Goal: Task Accomplishment & Management: Use online tool/utility

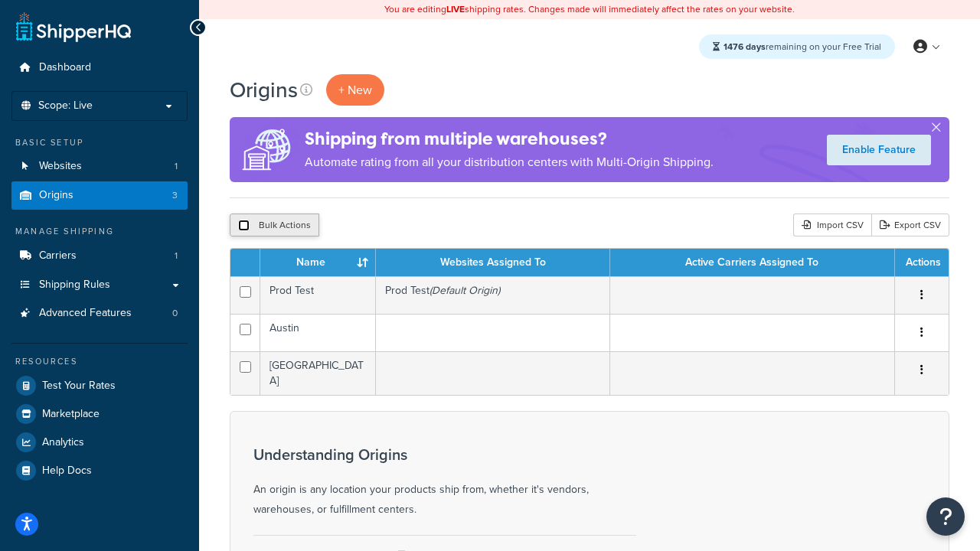
click at [244, 227] on input "checkbox" at bounding box center [243, 225] width 11 height 11
checkbox input "true"
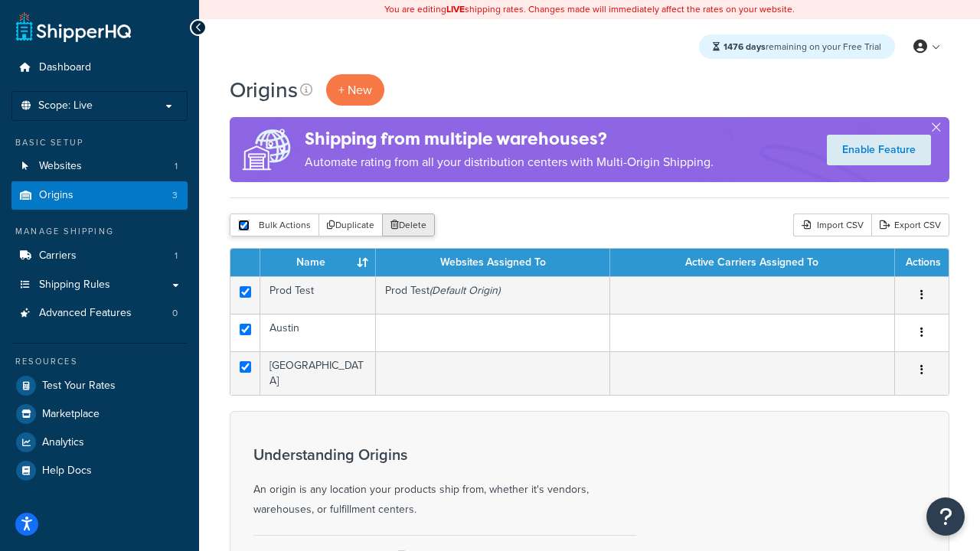
click at [407, 227] on button "Delete" at bounding box center [408, 225] width 53 height 23
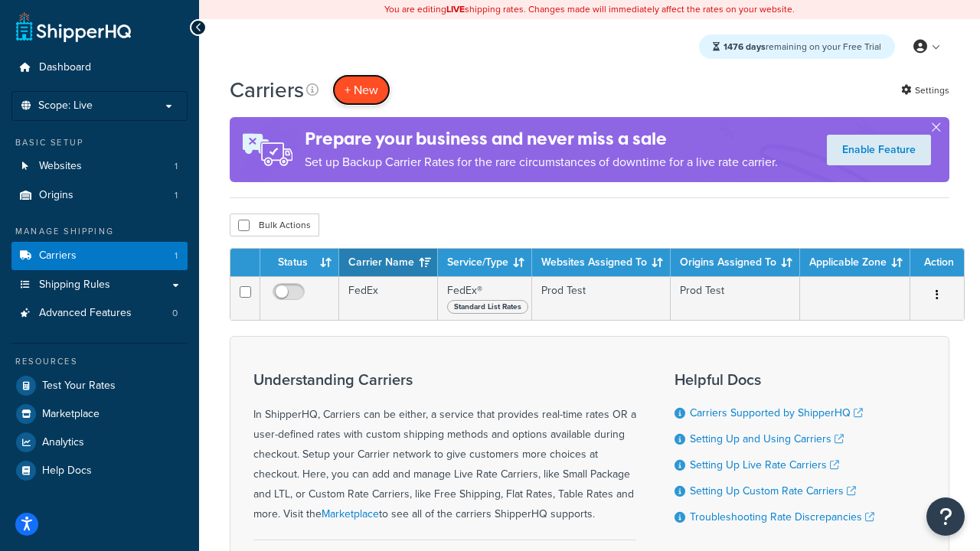
click at [361, 90] on button "+ New" at bounding box center [361, 89] width 58 height 31
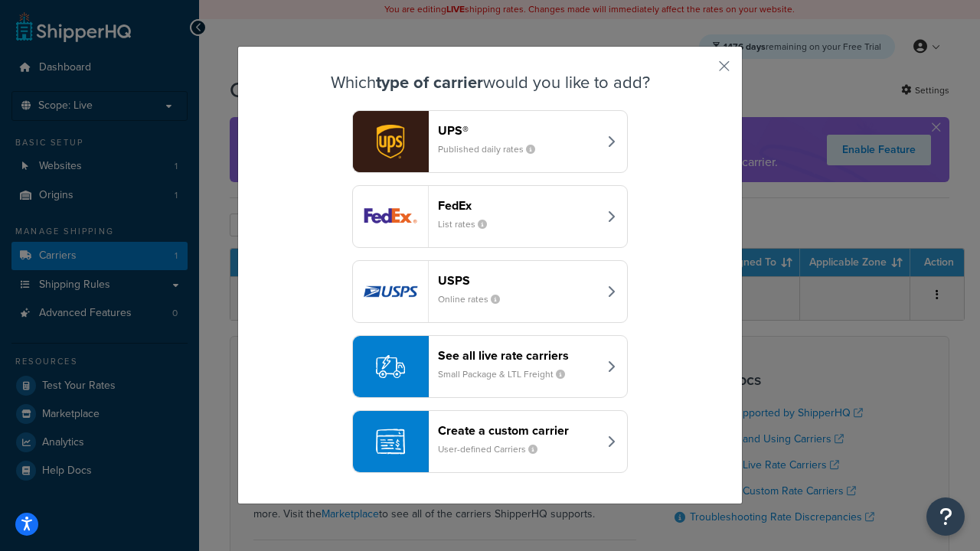
click at [490, 217] on div "FedEx List rates" at bounding box center [518, 216] width 160 height 37
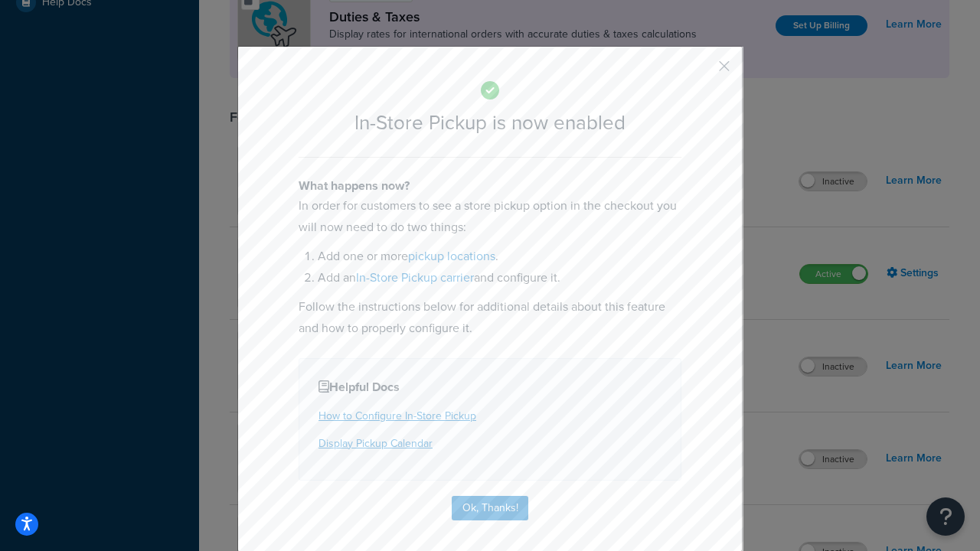
click at [701, 71] on button "button" at bounding box center [702, 72] width 4 height 4
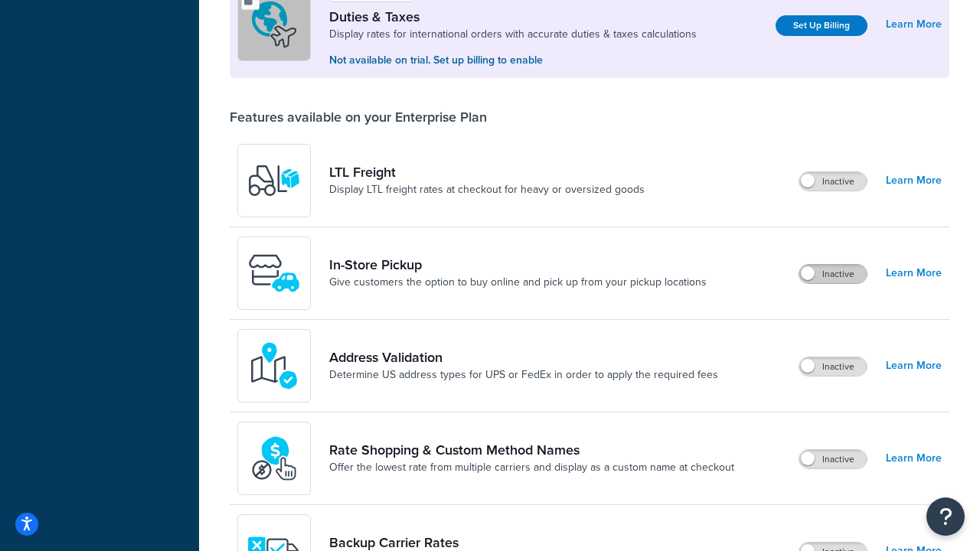
scroll to position [469, 0]
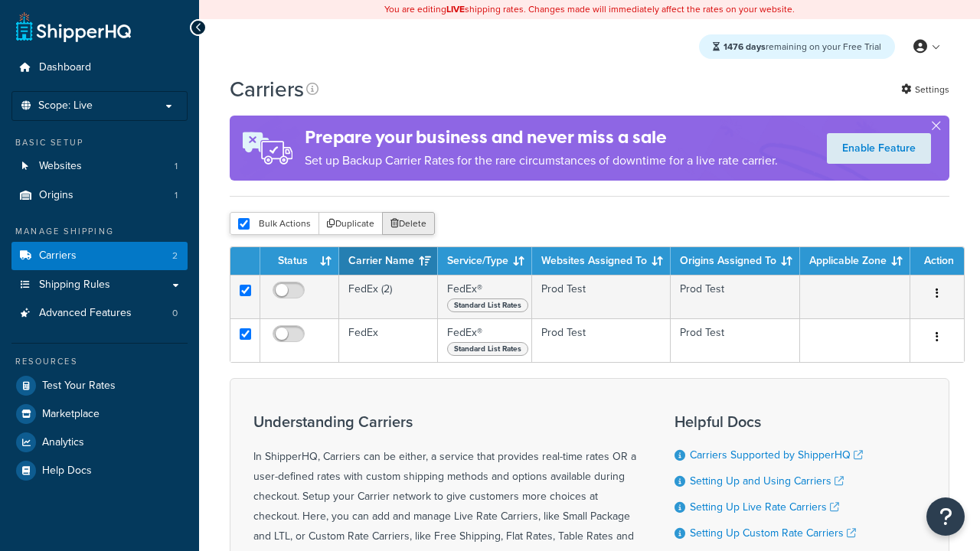
click at [407, 227] on button "Delete" at bounding box center [408, 223] width 53 height 23
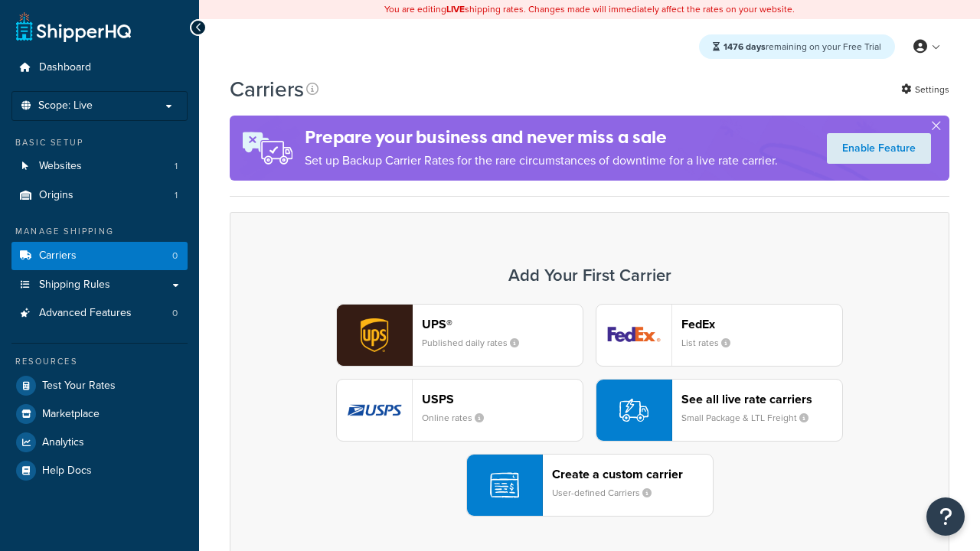
click at [590, 411] on div "UPS® Published daily rates FedEx List rates USPS Online rates See all live rate…" at bounding box center [590, 410] width 688 height 213
click at [762, 325] on header "FedEx" at bounding box center [762, 324] width 161 height 15
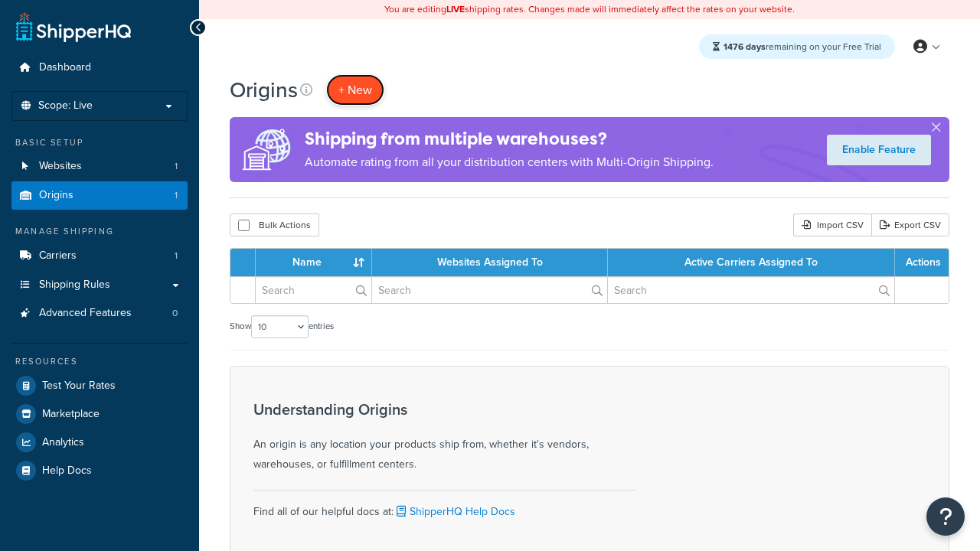
click at [355, 90] on span "+ New" at bounding box center [355, 90] width 34 height 18
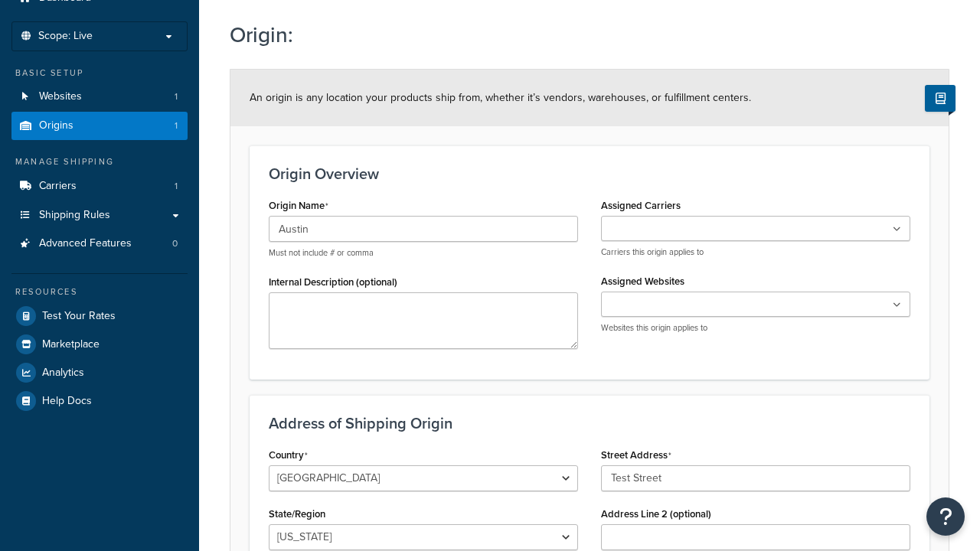
type input "Test Street"
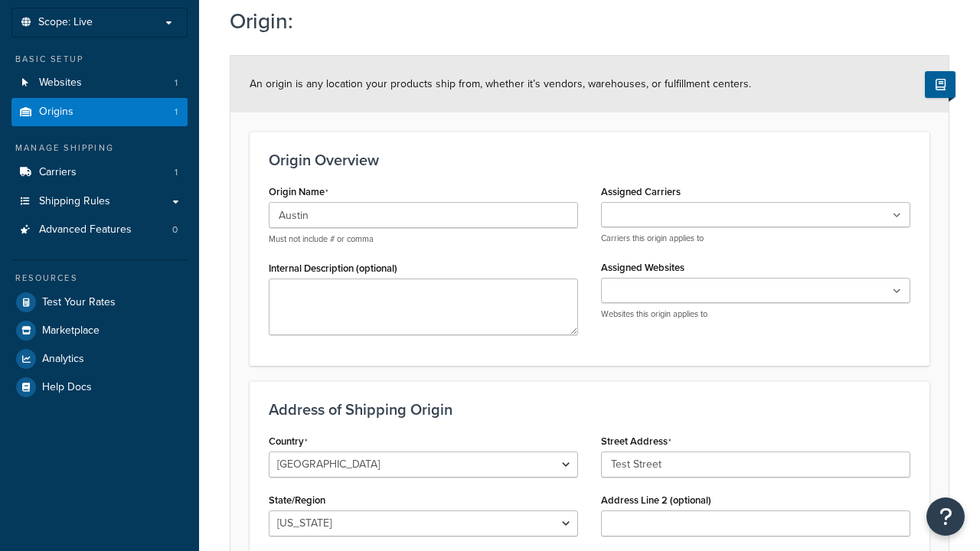
type input "Austin"
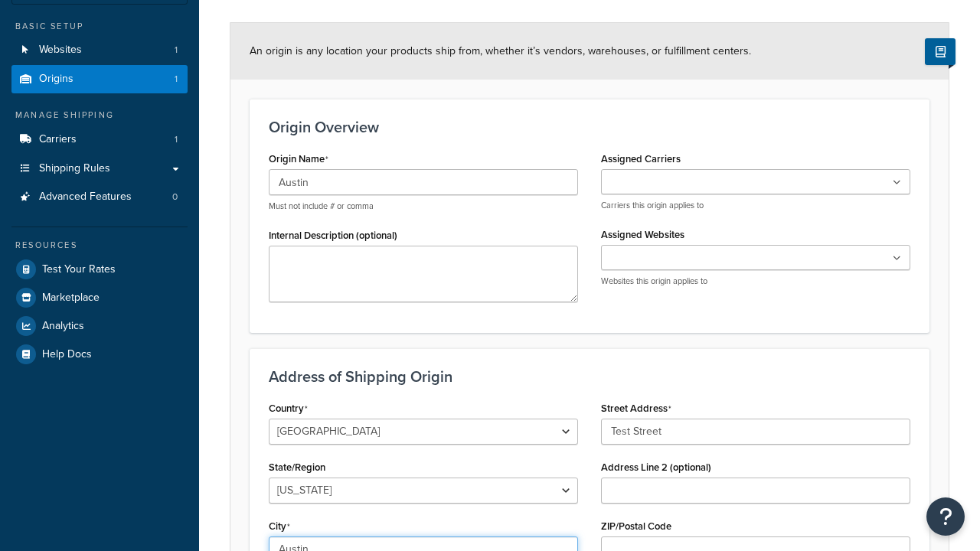
select select "43"
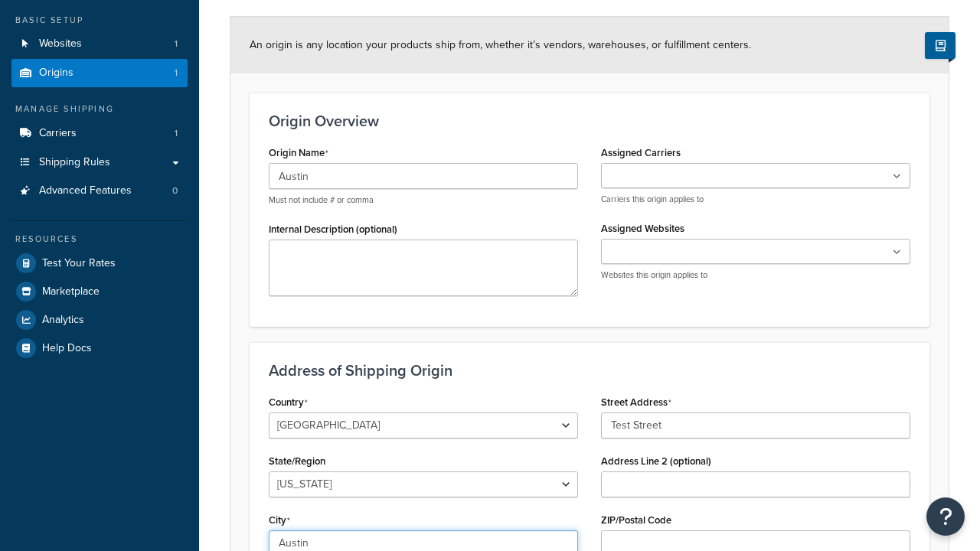
type input "Austin"
type input "78664"
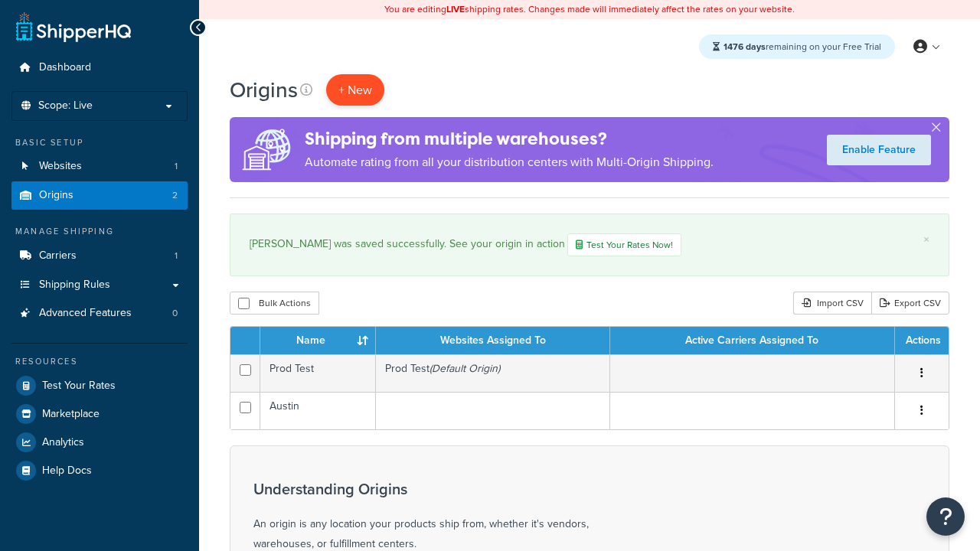
click at [355, 90] on span "+ New" at bounding box center [355, 90] width 34 height 18
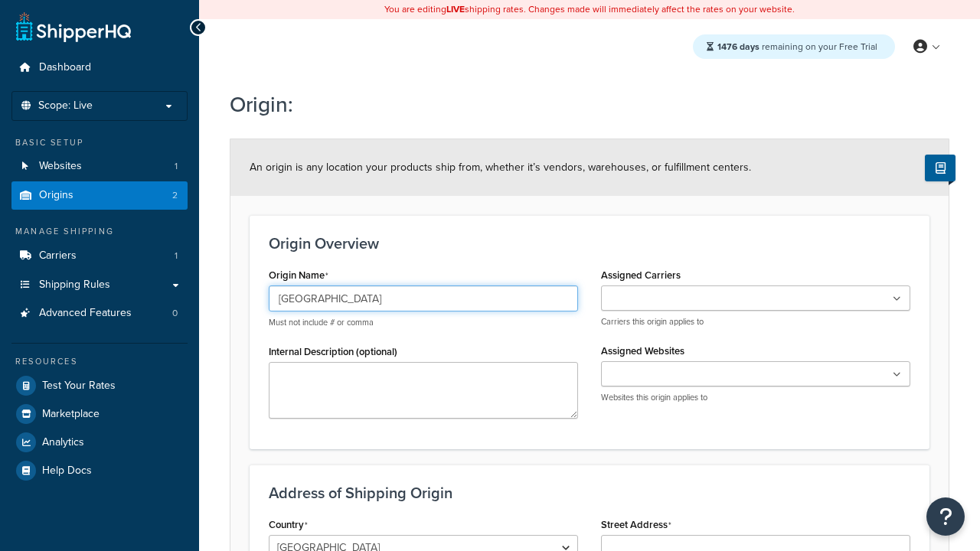
type input "[GEOGRAPHIC_DATA]"
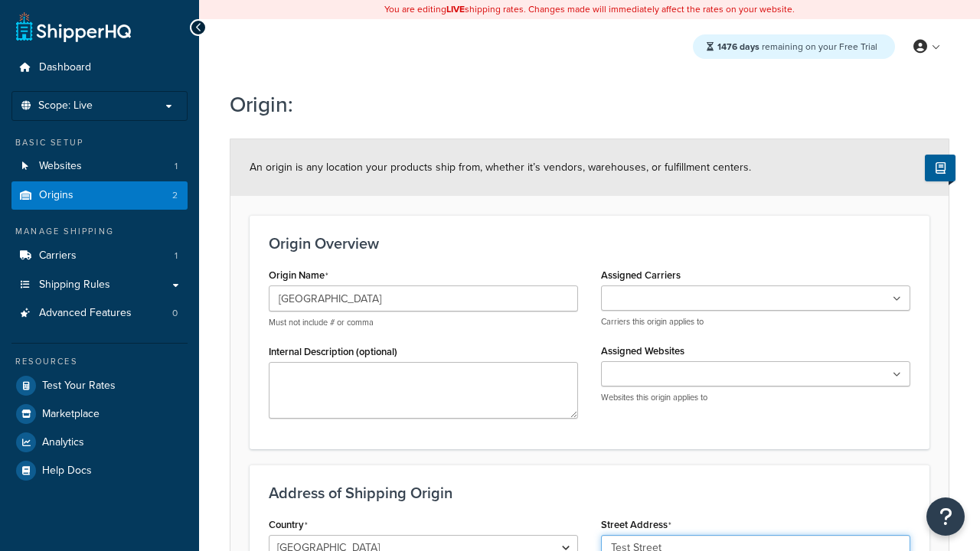
type input "Test Street"
type input "Austin"
select select "43"
type input "Austin"
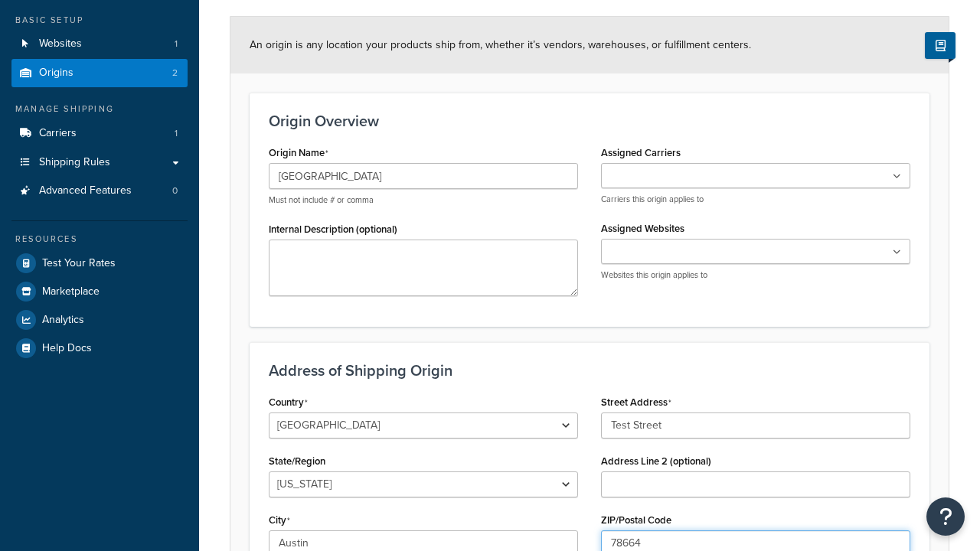
type input "78664"
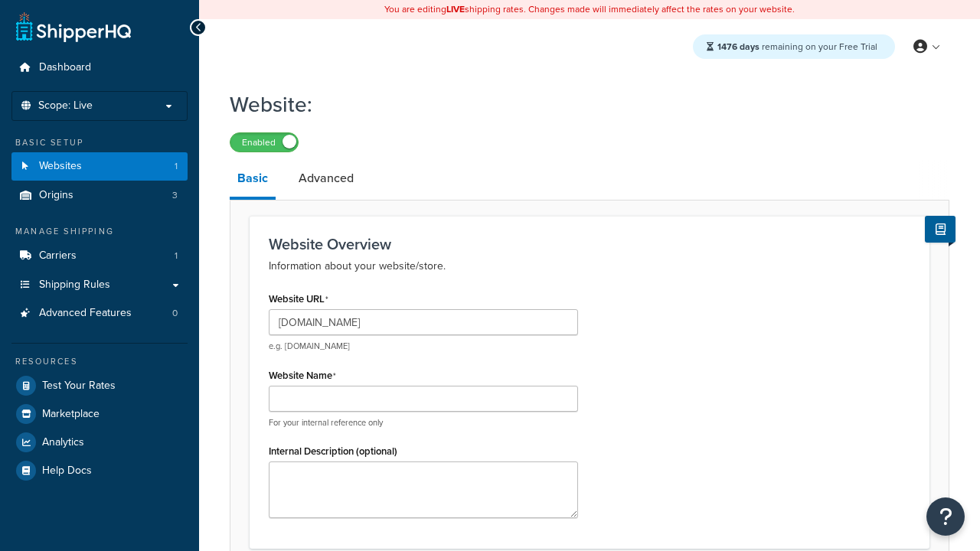
type input "[DOMAIN_NAME]"
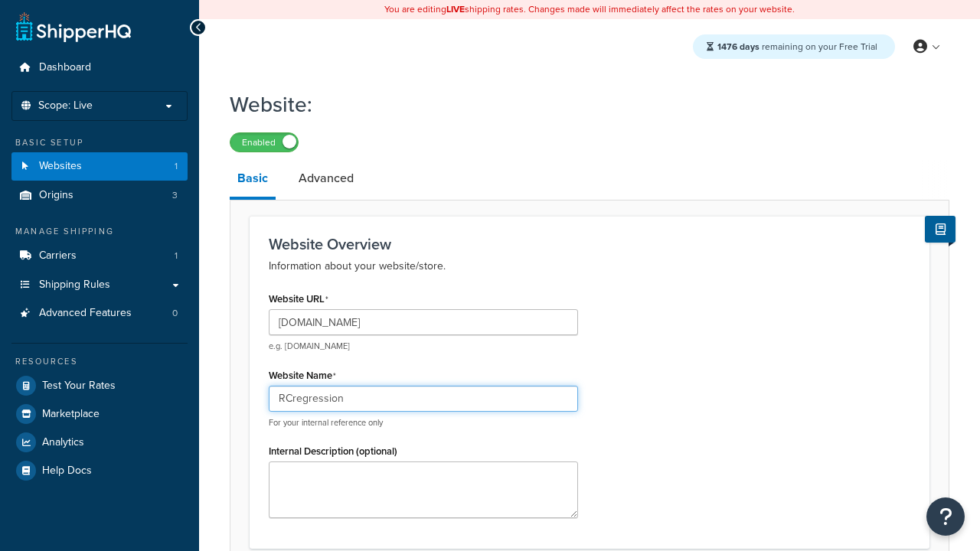
type input "RCregression"
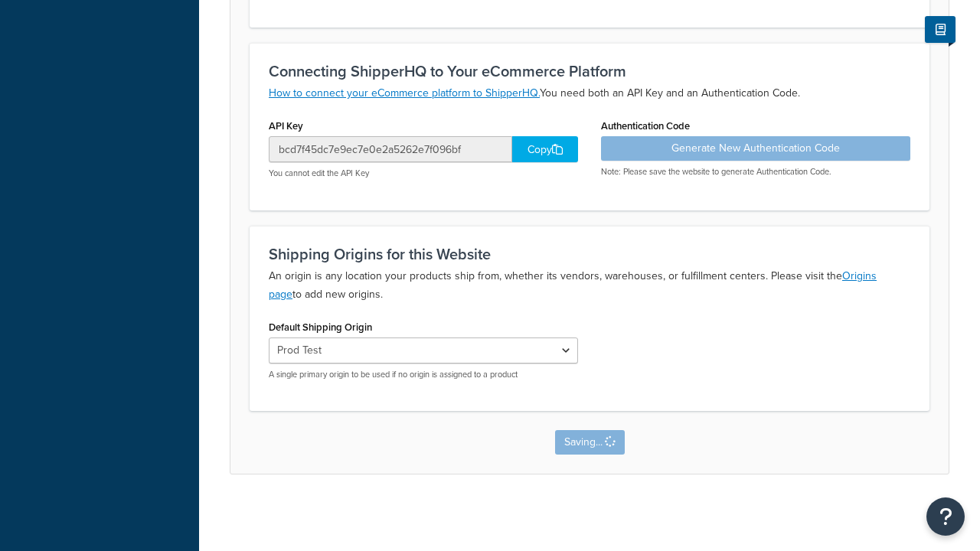
scroll to position [523, 0]
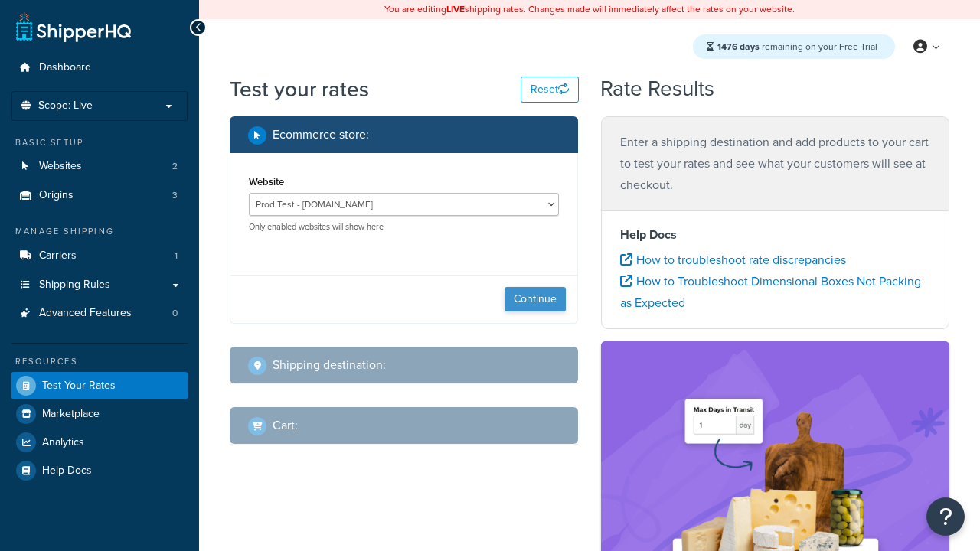
click at [535, 300] on button "Continue" at bounding box center [535, 299] width 61 height 25
select select "[GEOGRAPHIC_DATA]"
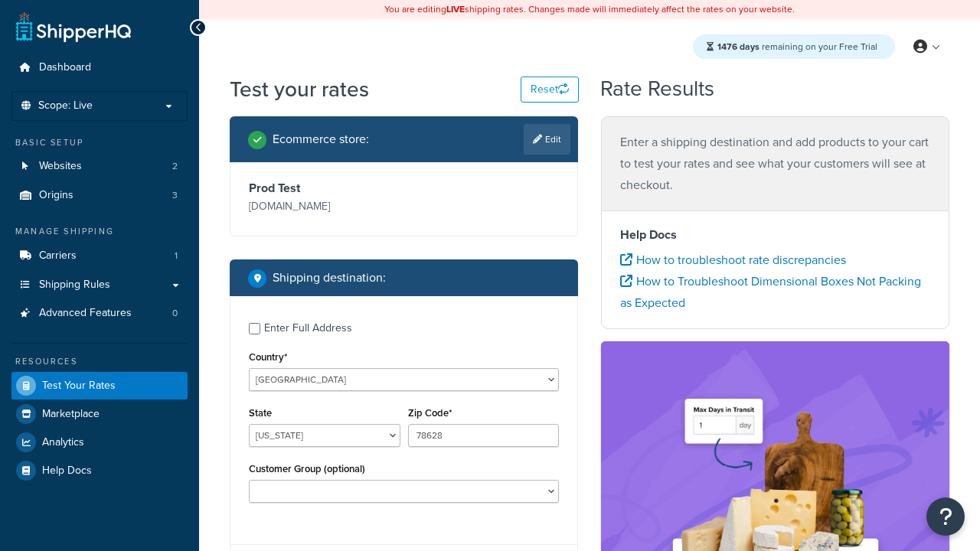
type input "78628"
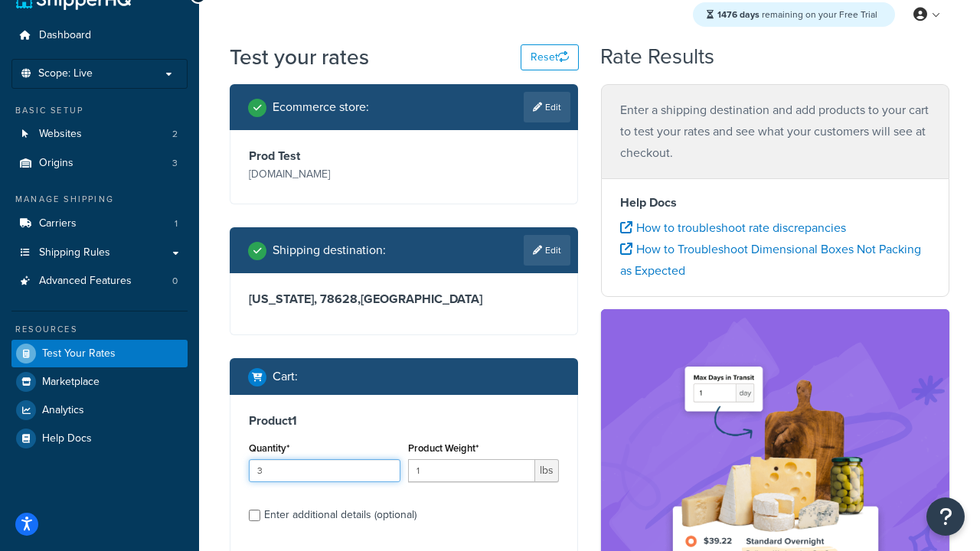
type input "3"
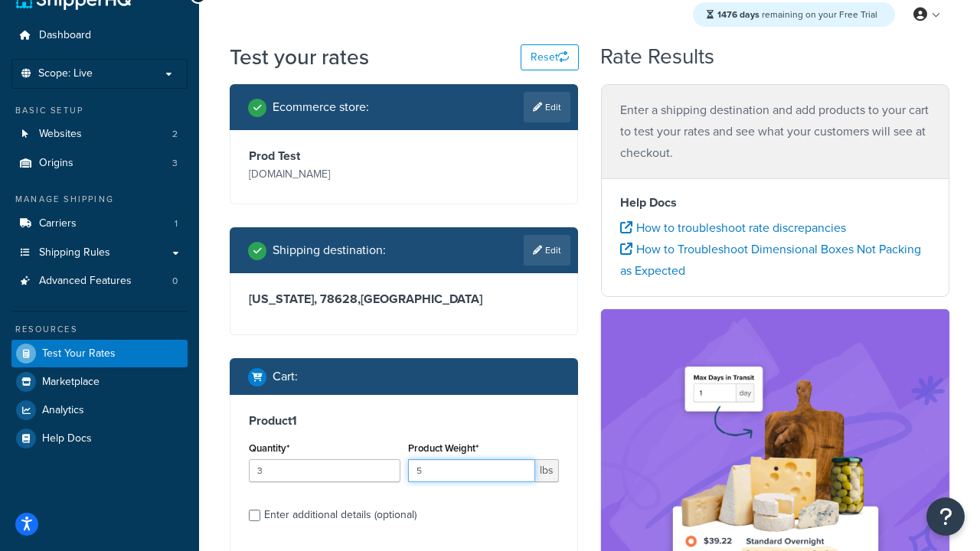
type input "5"
click at [254, 516] on input "Enter additional details (optional)" at bounding box center [254, 515] width 11 height 11
checkbox input "true"
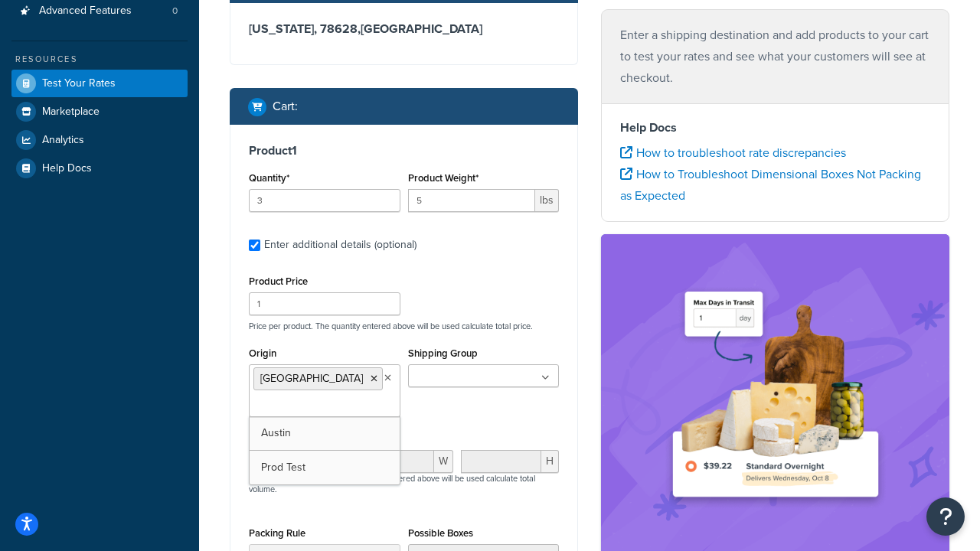
click at [568, 257] on div "Product 1 Quantity* 3 Product Weight* 5 lbs Enter additional details (optional)…" at bounding box center [403, 389] width 347 height 528
